Goal: Check status: Check status

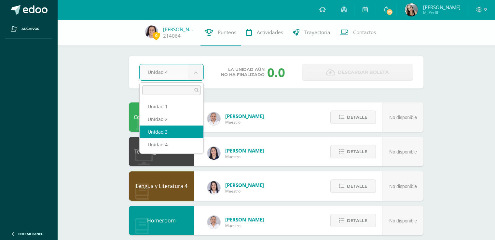
select select "Unidad 3"
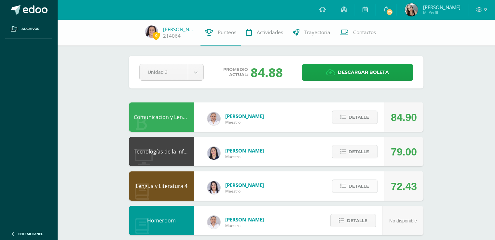
click at [362, 186] on span "Detalle" at bounding box center [359, 186] width 21 height 12
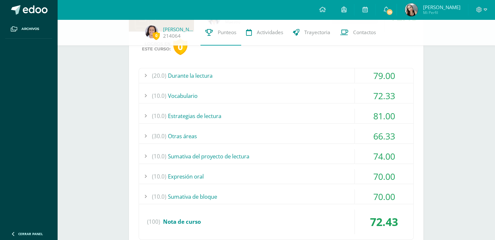
scroll to position [172, 0]
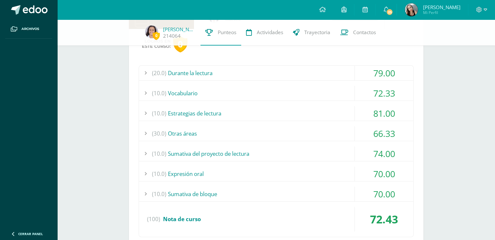
click at [400, 79] on div "79.00" at bounding box center [384, 73] width 59 height 15
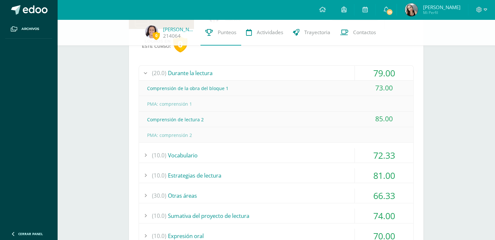
click at [395, 71] on div "79.00" at bounding box center [384, 73] width 59 height 15
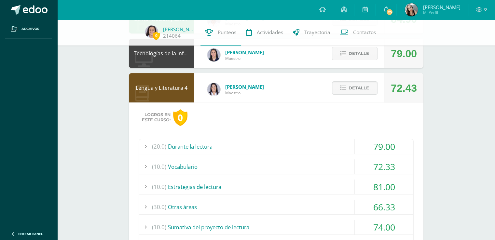
scroll to position [97, 0]
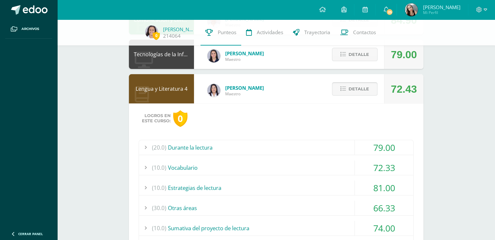
click at [371, 89] on button "Detalle" at bounding box center [355, 88] width 46 height 13
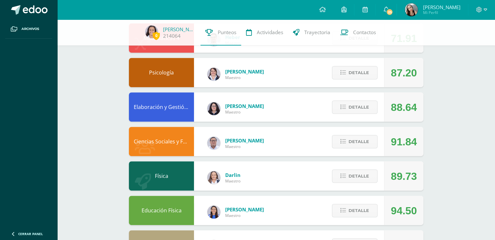
scroll to position [251, 0]
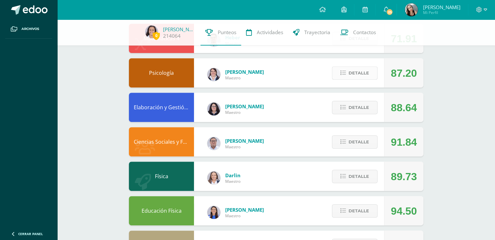
click at [365, 72] on span "Detalle" at bounding box center [359, 73] width 21 height 12
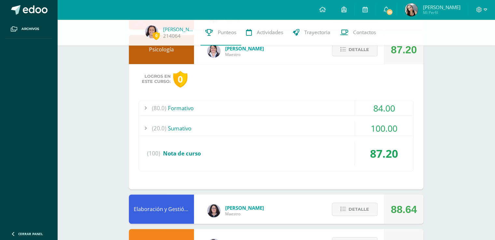
scroll to position [275, 0]
click at [403, 113] on div "84.00" at bounding box center [384, 108] width 59 height 15
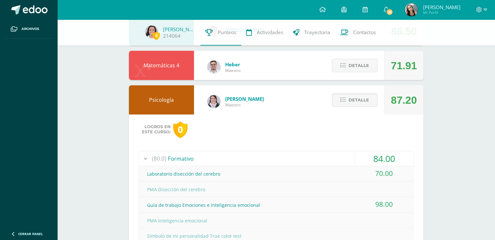
scroll to position [224, 0]
click at [367, 96] on span "Detalle" at bounding box center [359, 100] width 21 height 12
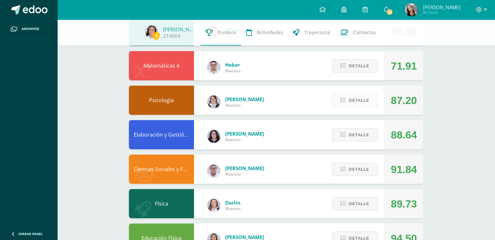
scroll to position [284, 0]
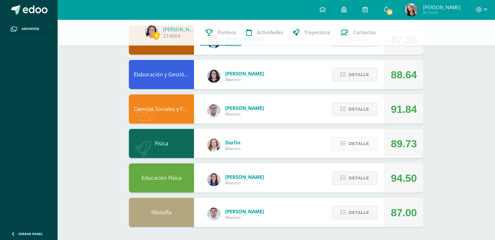
click at [350, 150] on button "Detalle" at bounding box center [355, 143] width 46 height 13
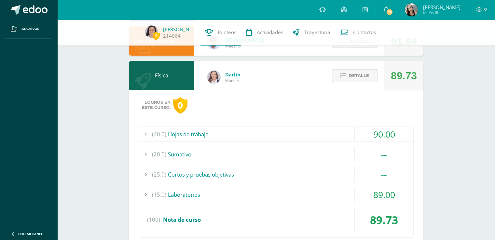
scroll to position [352, 0]
